Goal: Transaction & Acquisition: Purchase product/service

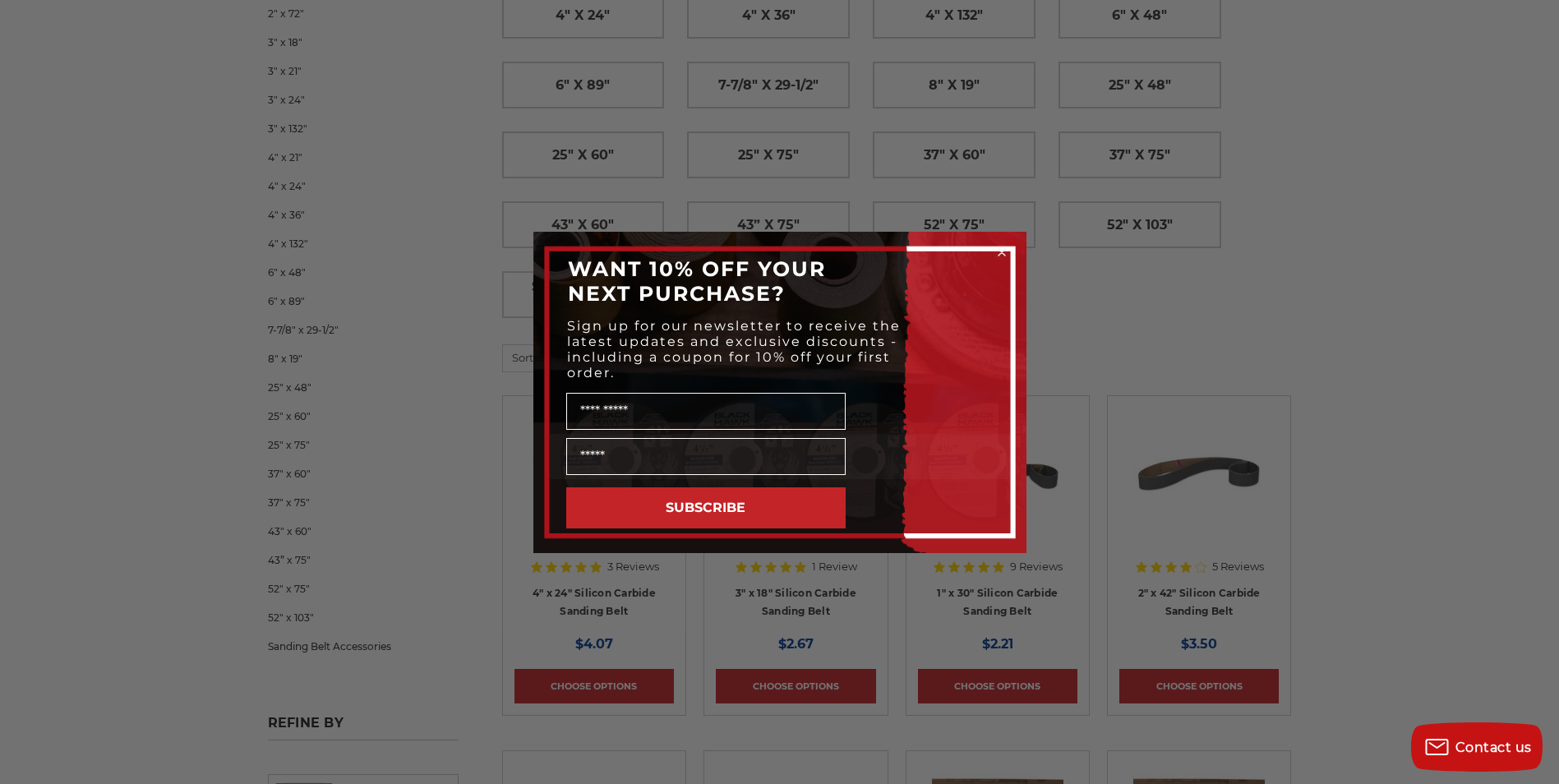
scroll to position [657, 0]
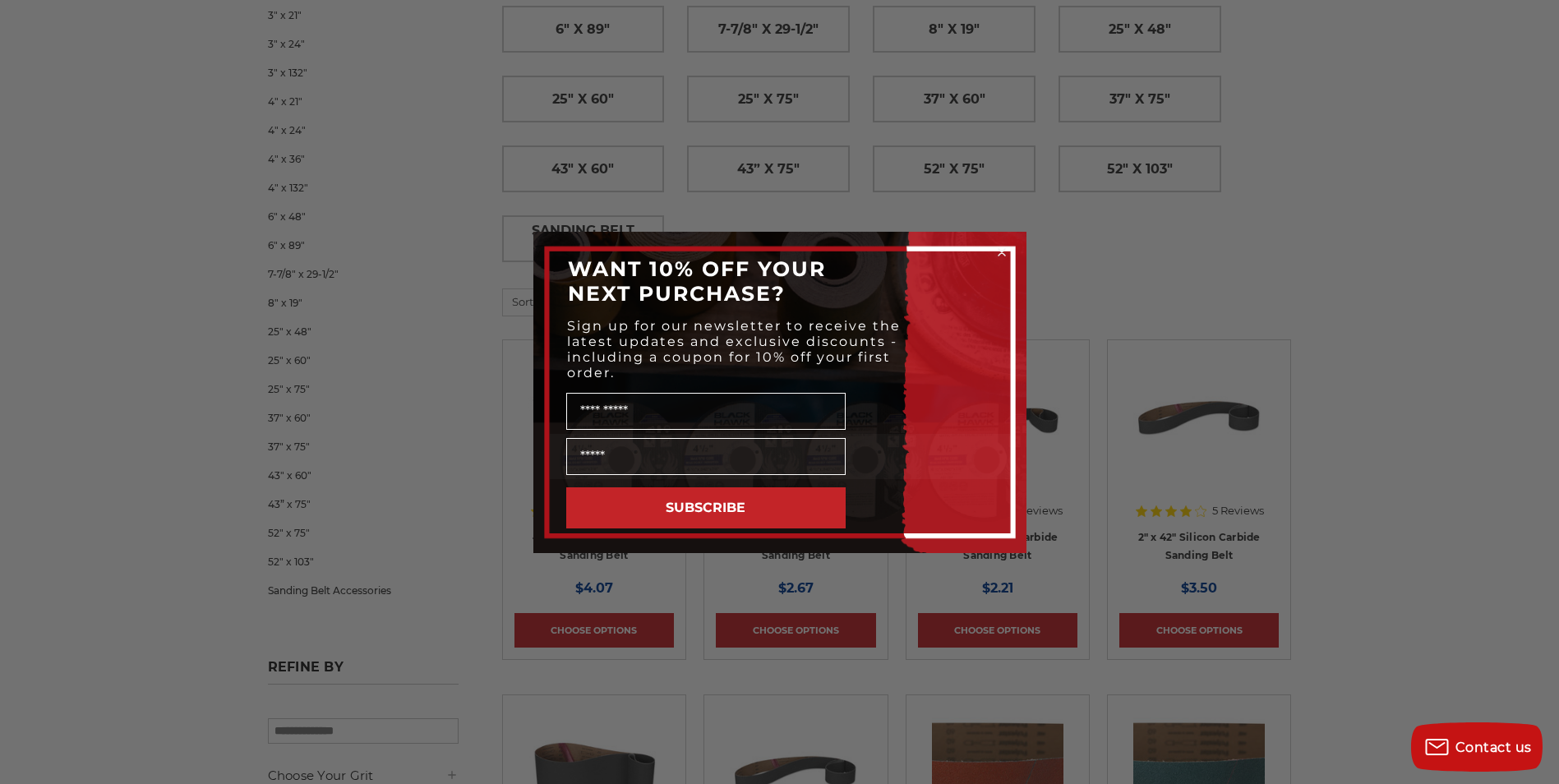
click at [996, 255] on circle "Close dialog" at bounding box center [1001, 251] width 16 height 16
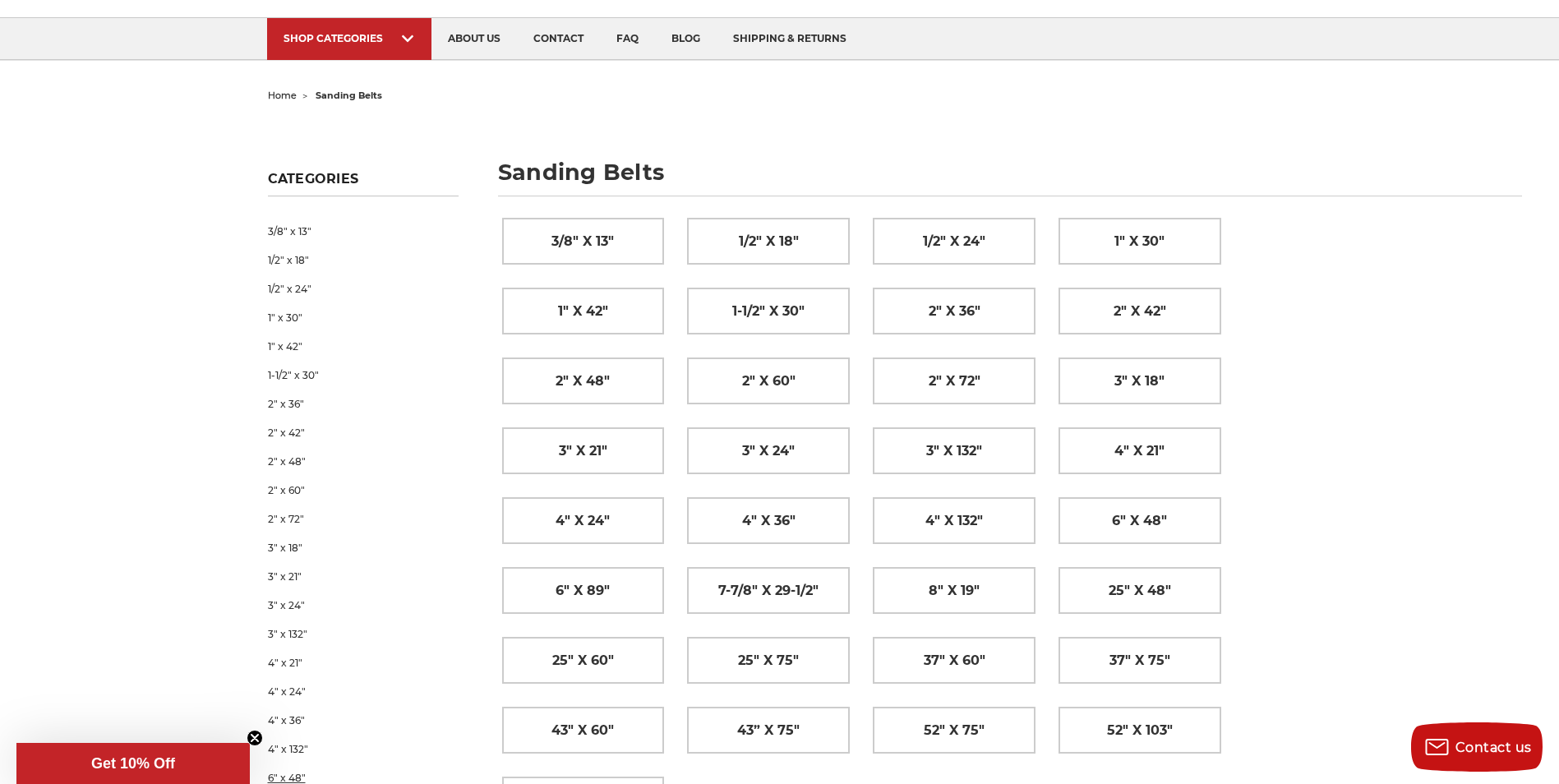
scroll to position [82, 0]
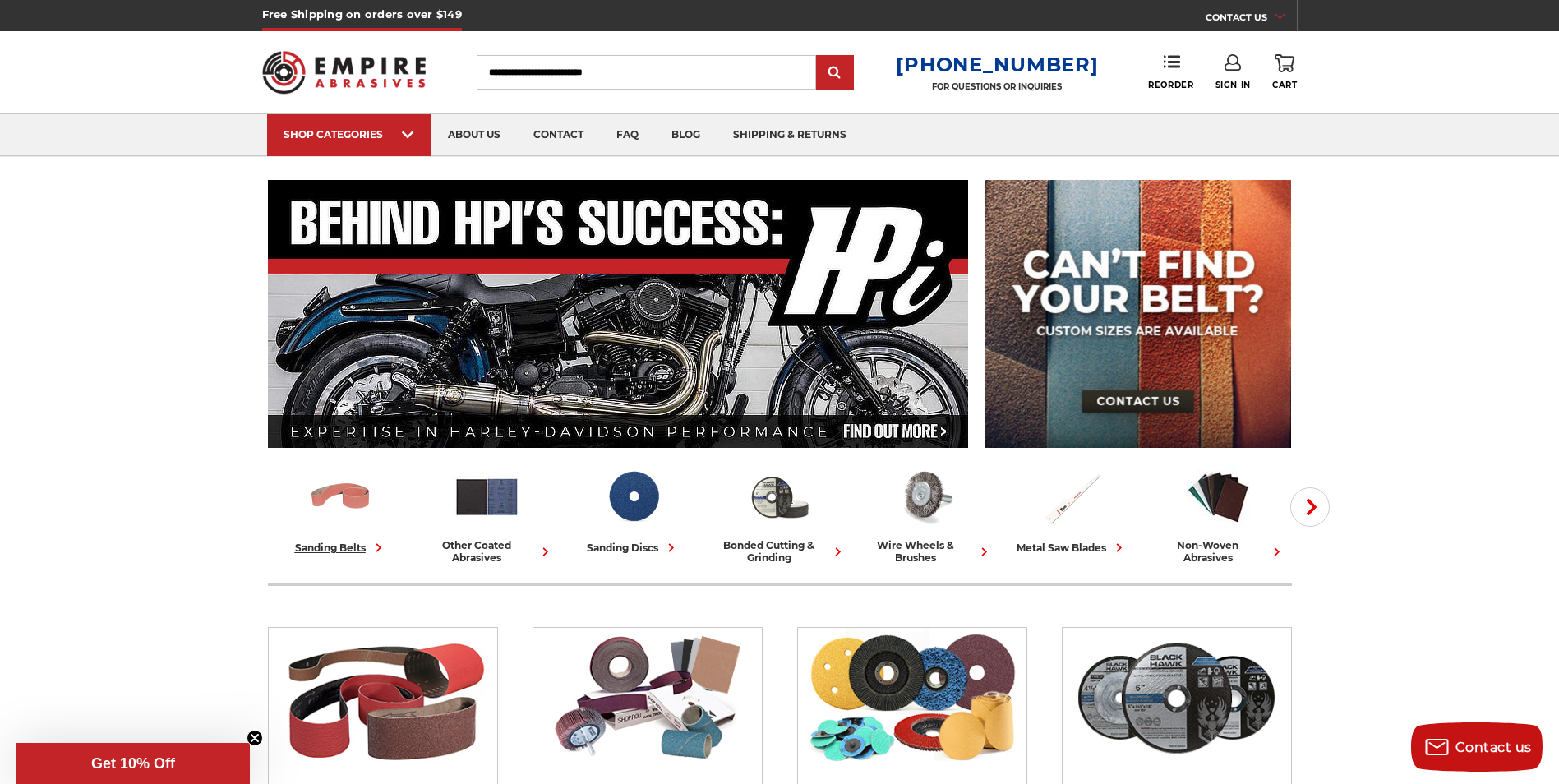
click at [363, 509] on img at bounding box center [340, 496] width 69 height 69
